Goal: Task Accomplishment & Management: Manage account settings

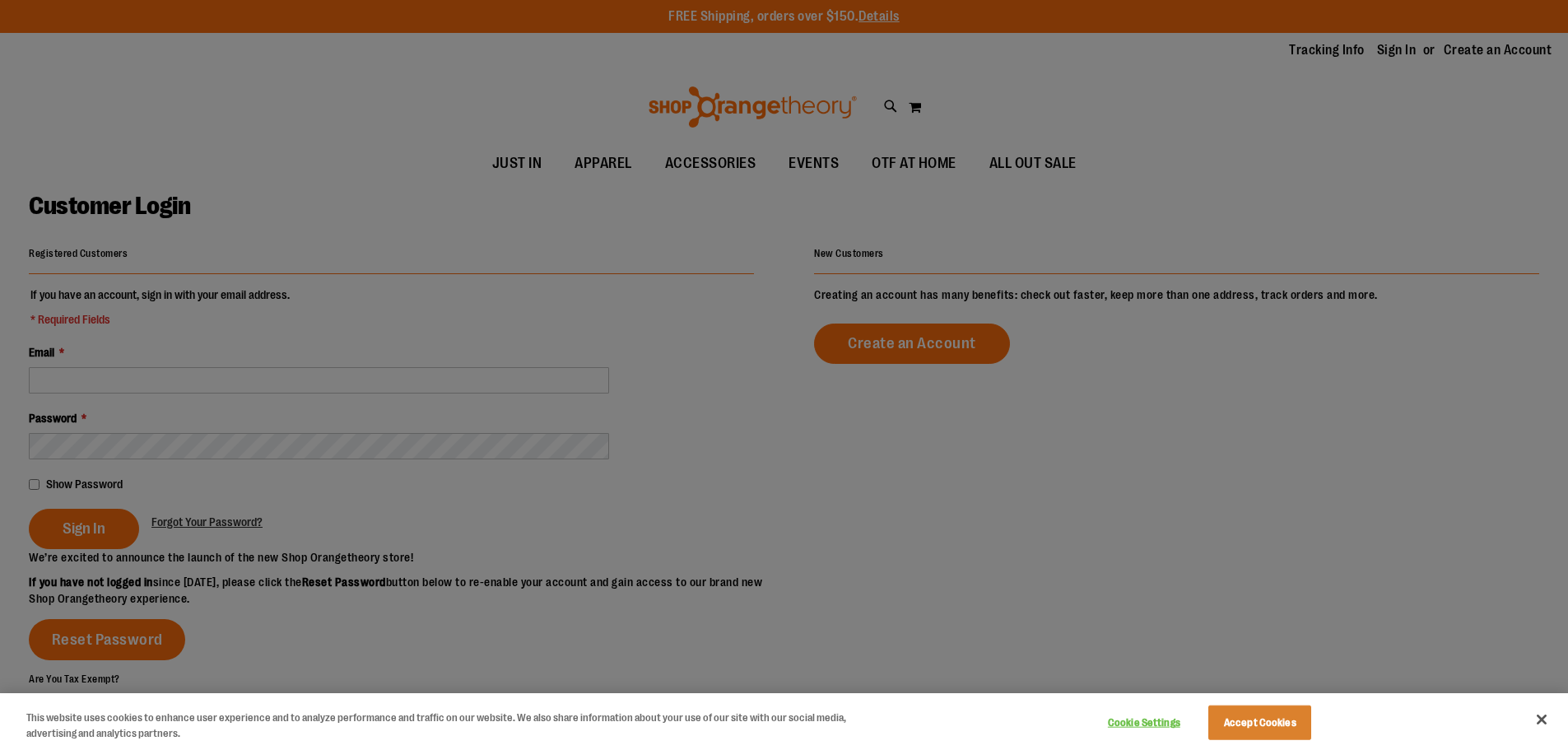
click at [1200, 471] on div at bounding box center [784, 375] width 1568 height 750
click at [1283, 729] on button "Accept Cookies" at bounding box center [1259, 722] width 103 height 34
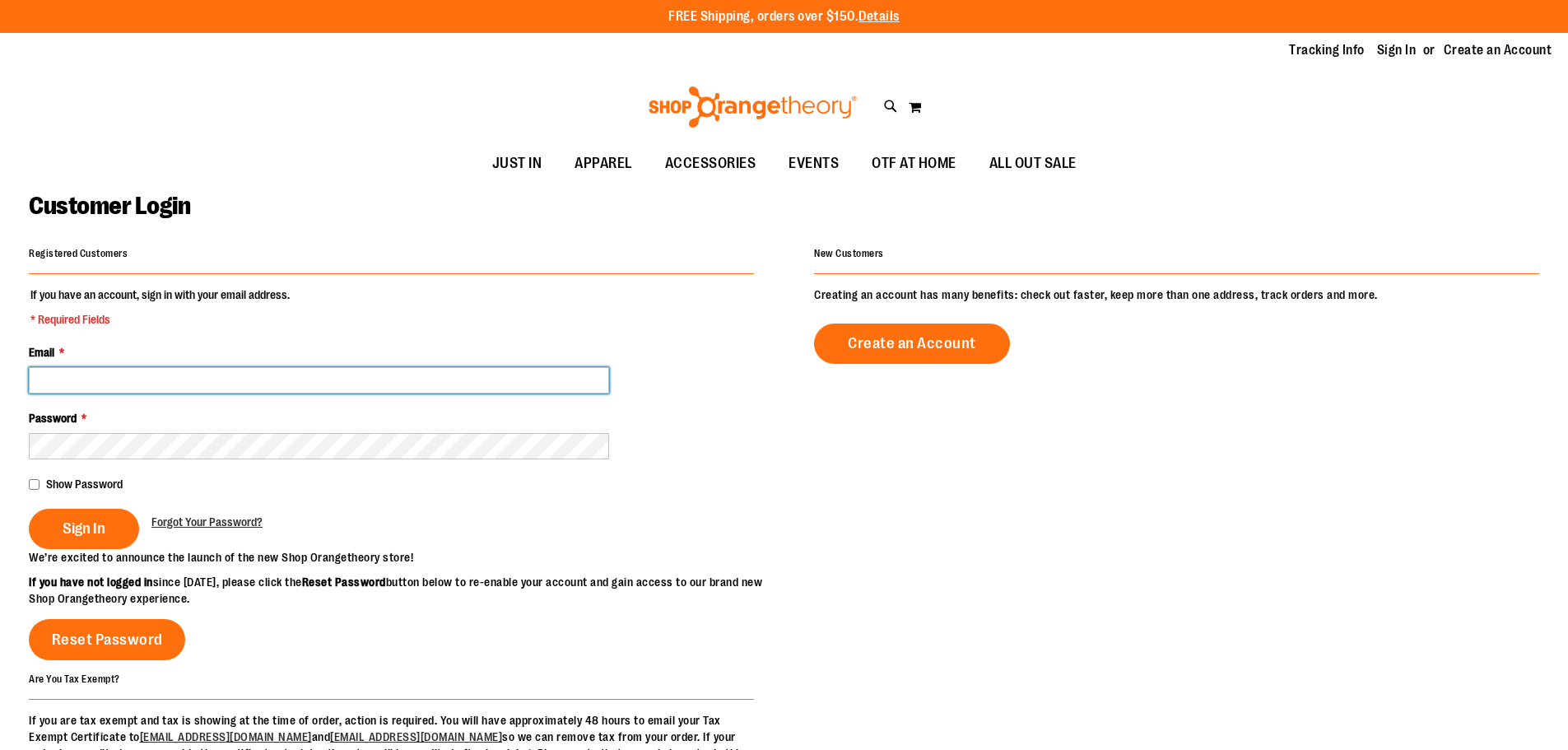
click at [103, 380] on input "Email *" at bounding box center [319, 380] width 580 height 27
type input "**********"
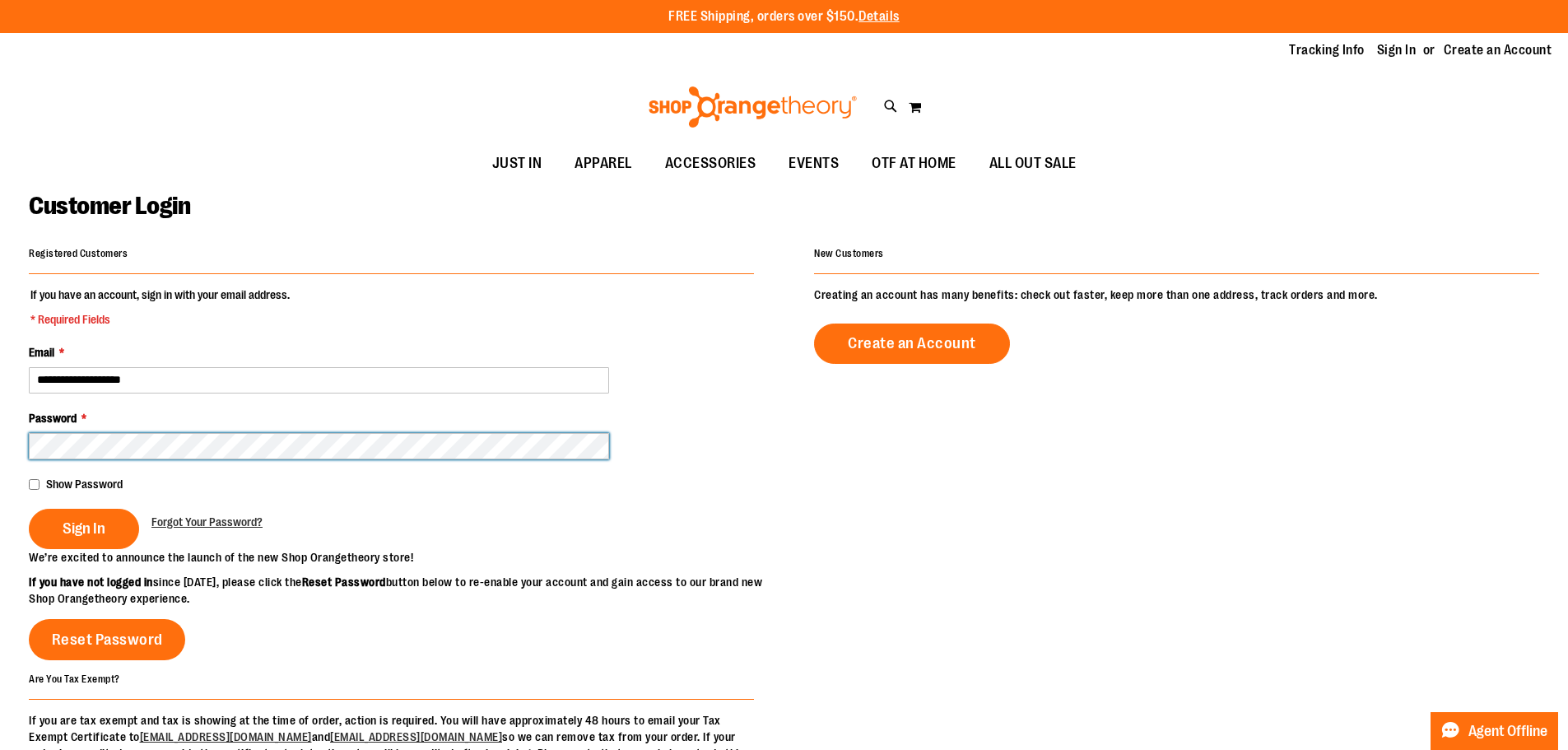
click at [29, 509] on button "Sign In" at bounding box center [84, 529] width 110 height 40
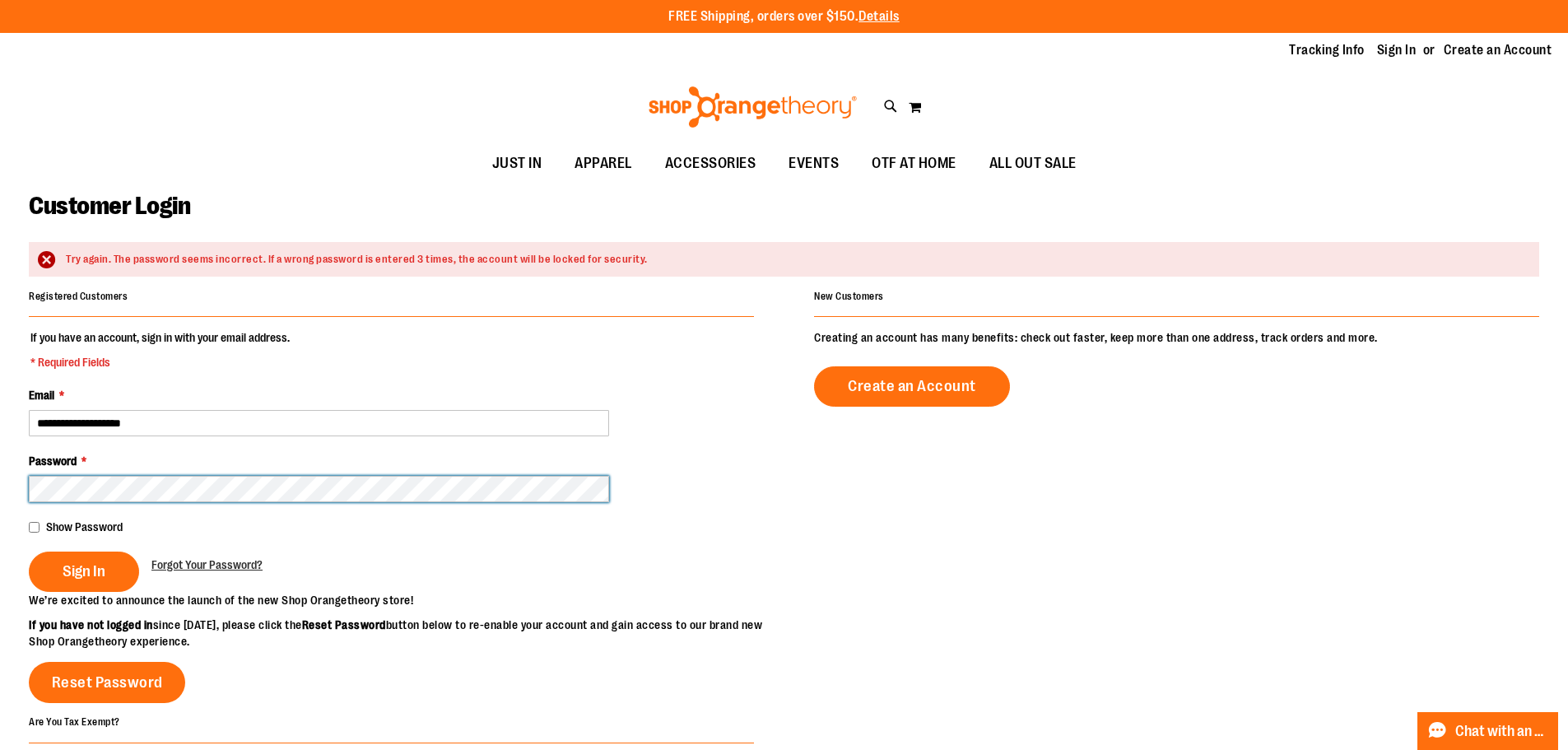
click at [29, 551] on button "Sign In" at bounding box center [84, 571] width 110 height 40
